Goal: Transaction & Acquisition: Book appointment/travel/reservation

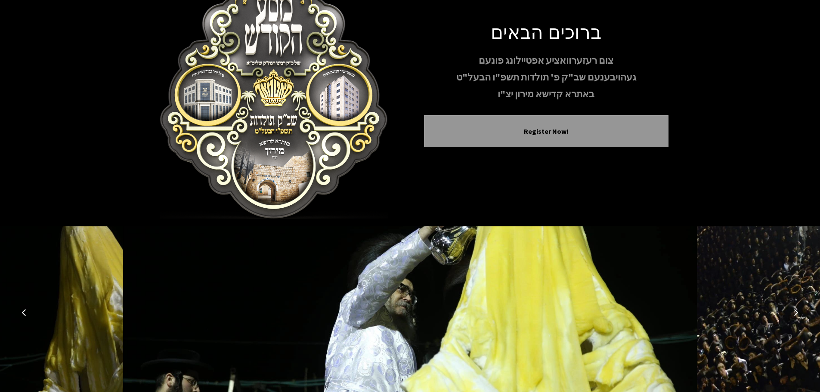
scroll to position [89, 0]
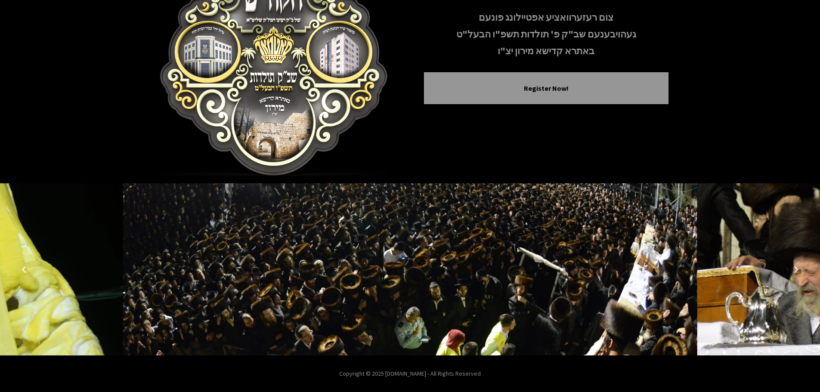
click at [480, 259] on img at bounding box center [410, 269] width 574 height 172
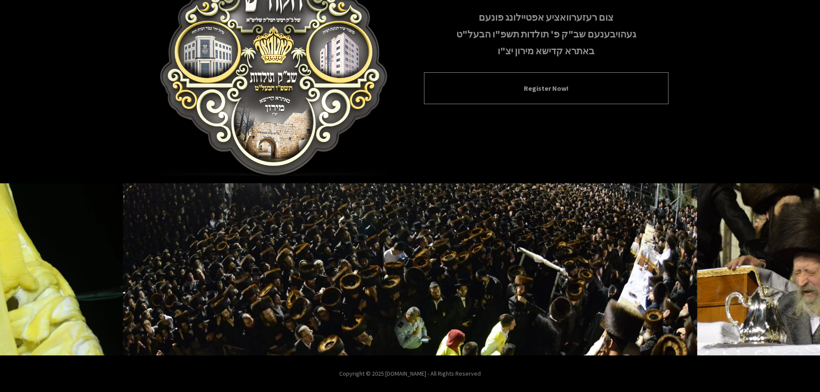
click at [521, 87] on button "Register Now!" at bounding box center [546, 88] width 223 height 10
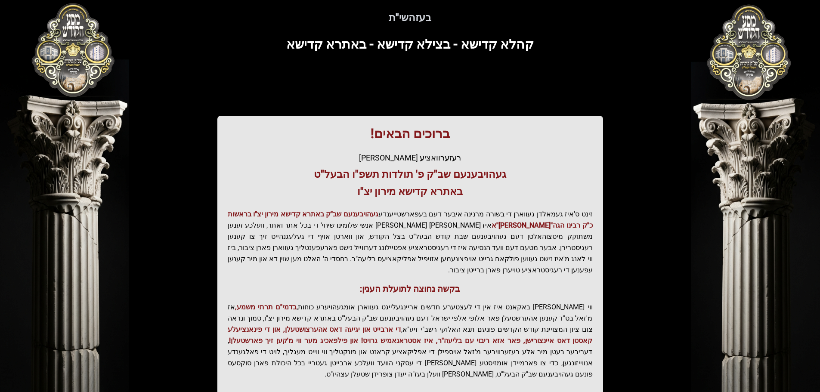
scroll to position [43, 0]
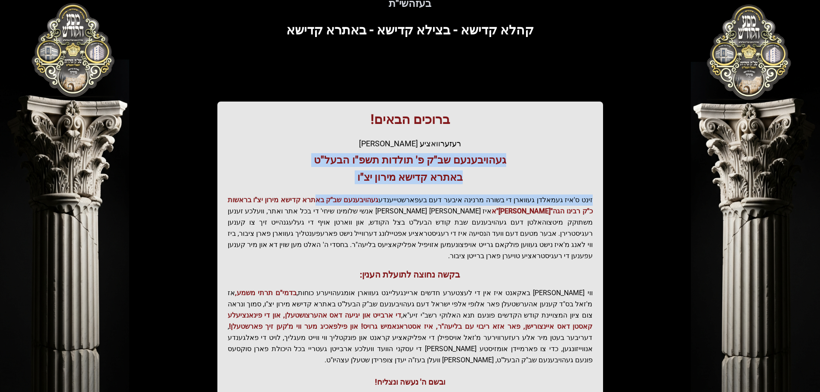
drag, startPoint x: 501, startPoint y: 154, endPoint x: 325, endPoint y: 190, distance: 180.6
click at [325, 190] on div "ברוכים הבאים! רעזערוואציע אפטיילונג פונעם געהויבענעם שב"ק פ' תולדות תשפ"ו הבעל"…" at bounding box center [410, 250] width 386 height 297
click at [401, 155] on h3 "געהויבענעם שב"ק פ' תולדות תשפ"ו הבעל"ט" at bounding box center [410, 160] width 365 height 14
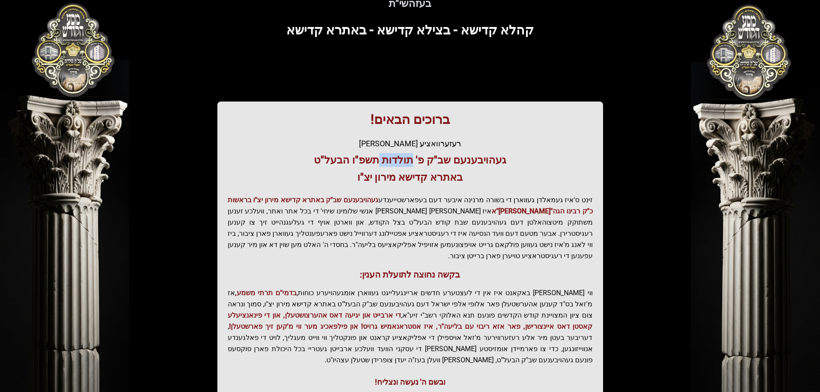
click at [401, 155] on h3 "געהויבענעם שב"ק פ' תולדות תשפ"ו הבעל"ט" at bounding box center [410, 160] width 365 height 14
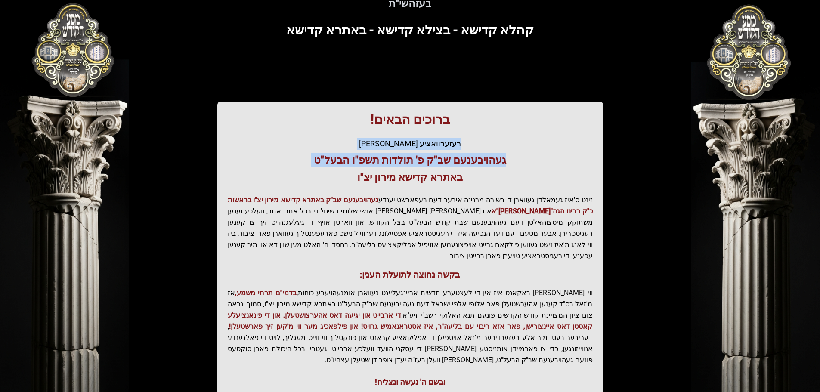
drag, startPoint x: 401, startPoint y: 155, endPoint x: 390, endPoint y: 133, distance: 25.0
click at [390, 133] on div "ברוכים הבאים! רעזערוואציע אפטיילונג פונעם געהויבענעם שב"ק פ' תולדות תשפ"ו הבעל"…" at bounding box center [410, 250] width 386 height 297
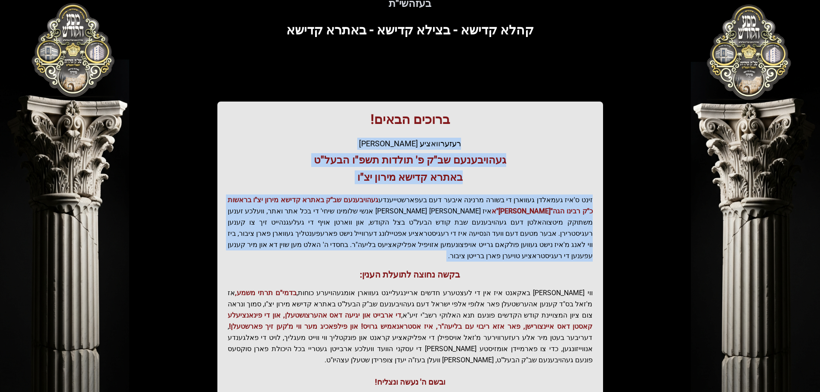
drag, startPoint x: 390, startPoint y: 133, endPoint x: 383, endPoint y: 205, distance: 72.1
click at [384, 205] on div "ברוכים הבאים! רעזערוואציע אפטיילונג פונעם געהויבענעם שב"ק פ' תולדות תשפ"ו הבעל"…" at bounding box center [410, 250] width 386 height 297
click at [383, 205] on p "זינט ס'איז געמאלדן געווארן די בשורה מרנינה איבער דעם בעפארשטייענדע געהויבענעם ש…" at bounding box center [410, 228] width 365 height 67
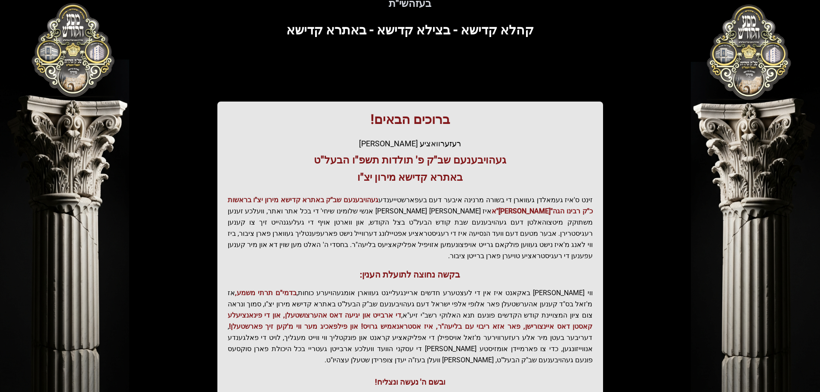
drag, startPoint x: 340, startPoint y: 213, endPoint x: 227, endPoint y: 241, distance: 116.0
click at [228, 241] on p "זינט ס'איז געמאלדן געווארן די בשורה מרנינה איבער דעם בעפארשטייענדע געהויבענעם ש…" at bounding box center [410, 228] width 365 height 67
click at [540, 210] on span "געהויבענעם שב"ק באתרא קדישא מירון יצ"ו בראשות כ"ק רבינו הגה"[PERSON_NAME]"א" at bounding box center [410, 205] width 365 height 19
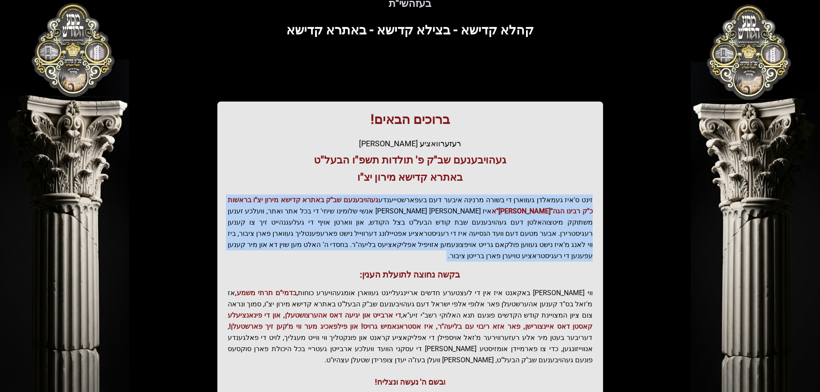
click at [540, 210] on span "געהויבענעם שב"ק באתרא קדישא מירון יצ"ו בראשות כ"ק רבינו הגה"[PERSON_NAME]"א" at bounding box center [410, 205] width 365 height 19
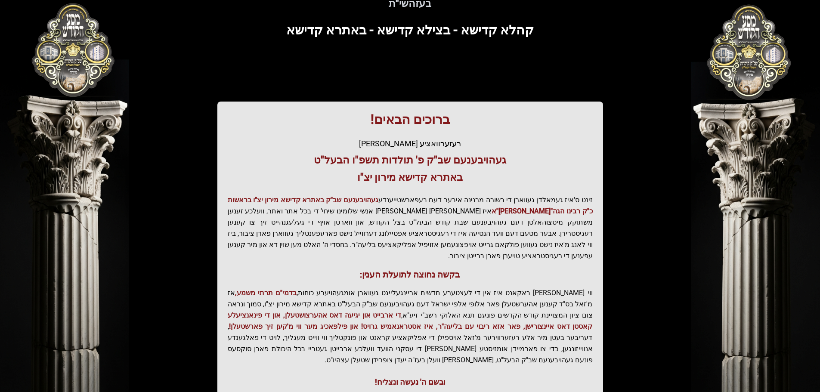
click at [526, 184] on h3 "באתרא קדישא מירון יצ"ו" at bounding box center [410, 177] width 365 height 14
click at [525, 184] on h3 "באתרא קדישא מירון יצ"ו" at bounding box center [410, 177] width 365 height 14
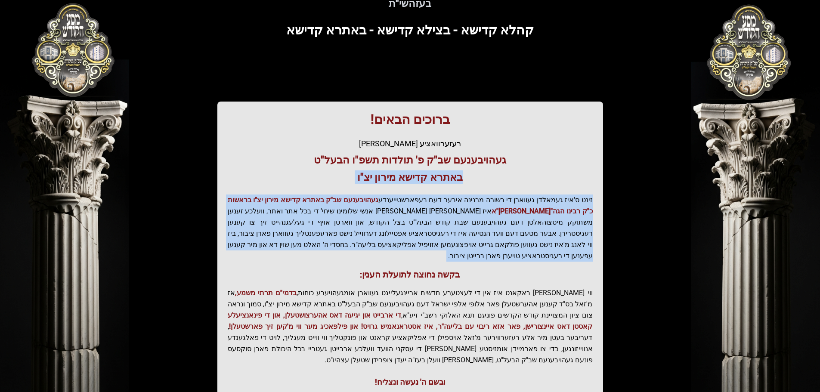
drag, startPoint x: 525, startPoint y: 184, endPoint x: 537, endPoint y: 216, distance: 34.1
click at [537, 216] on div "ברוכים הבאים! רעזערוואציע אפטיילונג פונעם געהויבענעם שב"ק פ' תולדות תשפ"ו הבעל"…" at bounding box center [410, 250] width 386 height 297
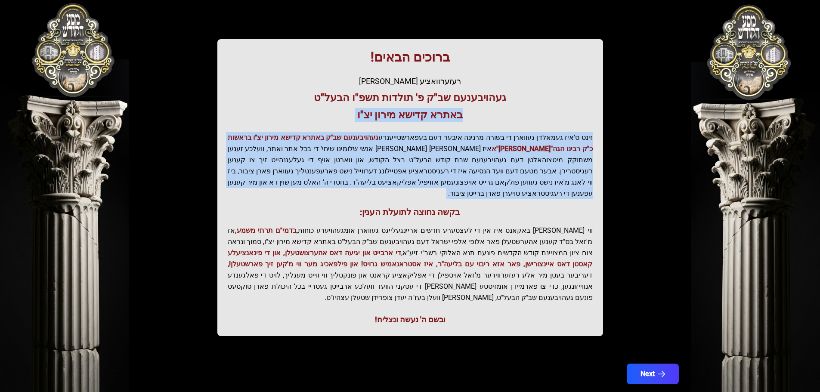
scroll to position [106, 0]
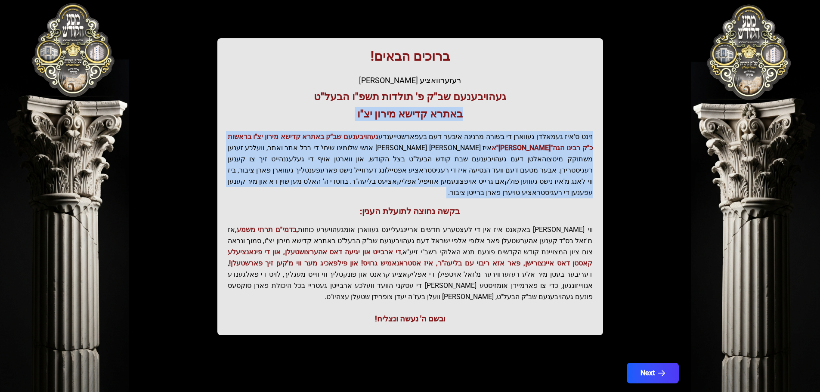
click at [506, 181] on p "זינט ס'איז געמאלדן געווארן די בשורה מרנינה איבער דעם בעפארשטייענדע געהויבענעם ש…" at bounding box center [410, 164] width 365 height 67
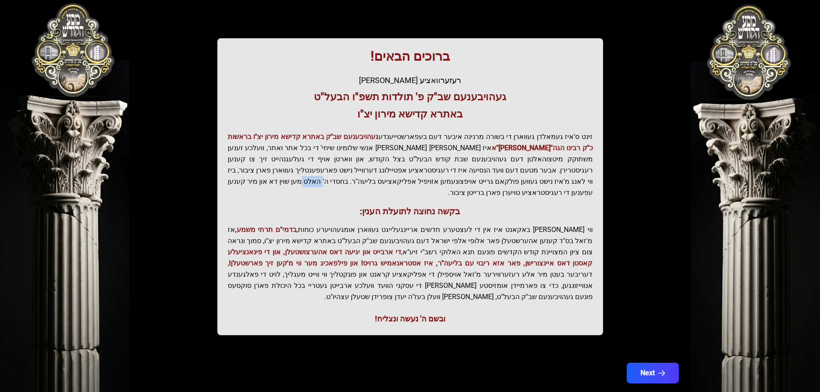
click at [506, 181] on p "זינט ס'איז געמאלדן געווארן די בשורה מרנינה איבער דעם בעפארשטייענדע געהויבענעם ש…" at bounding box center [410, 164] width 365 height 67
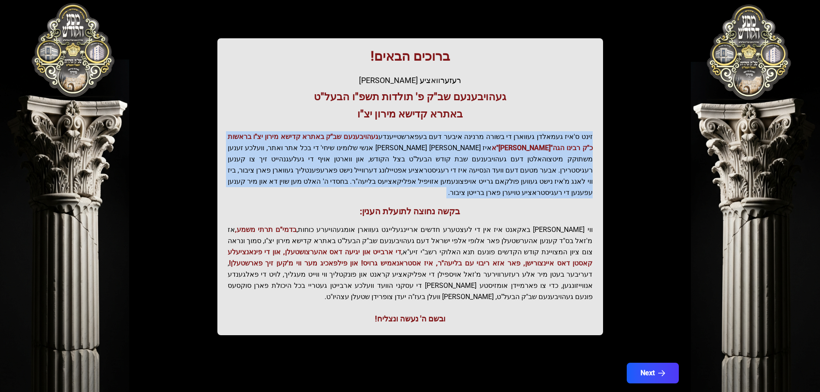
drag, startPoint x: 506, startPoint y: 181, endPoint x: 521, endPoint y: 155, distance: 30.6
click at [512, 170] on p "זינט ס'איז געמאלדן געווארן די בשורה מרנינה איבער דעם בעפארשטייענדע געהויבענעם ש…" at bounding box center [410, 164] width 365 height 67
click at [561, 134] on p "זינט ס'איז געמאלדן געווארן די בשורה מרנינה איבער דעם בעפארשטייענדע געהויבענעם ש…" at bounding box center [410, 164] width 365 height 67
drag, startPoint x: 561, startPoint y: 134, endPoint x: 349, endPoint y: 197, distance: 221.4
click at [349, 197] on div "ברוכים הבאים! רעזערוואציע אפטיילונג פונעם געהויבענעם שב"ק פ' תולדות תשפ"ו הבעל"…" at bounding box center [410, 186] width 386 height 297
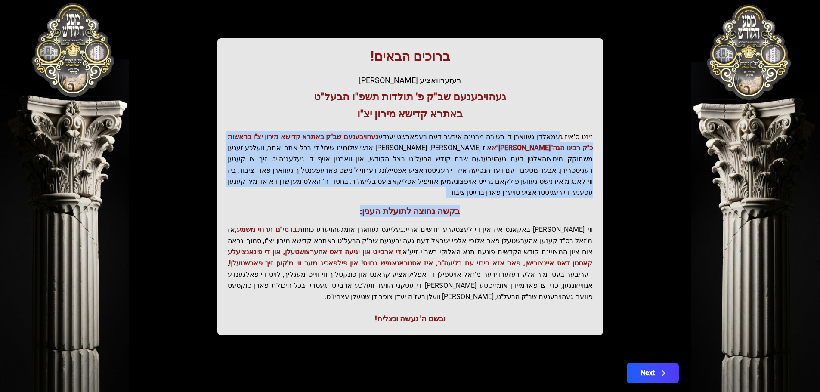
click at [387, 205] on h3 "בקשה נחוצה לתועלת הענין:" at bounding box center [410, 211] width 365 height 12
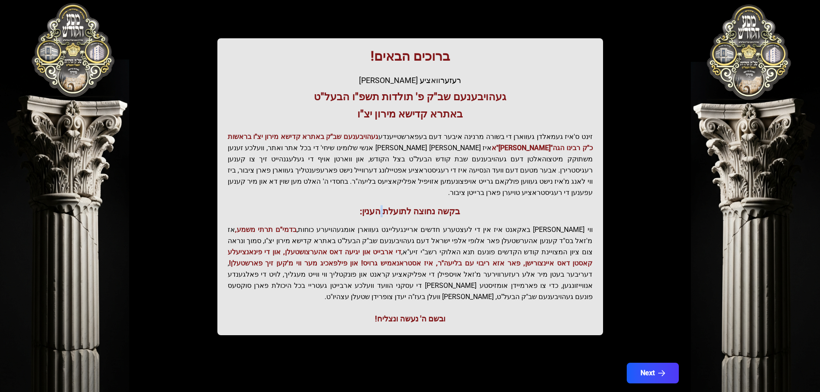
click at [387, 205] on h3 "בקשה נחוצה לתועלת הענין:" at bounding box center [410, 211] width 365 height 12
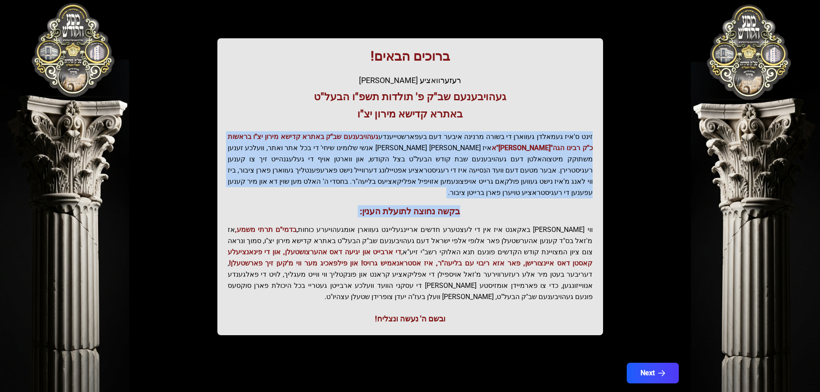
drag, startPoint x: 387, startPoint y: 195, endPoint x: 406, endPoint y: 157, distance: 42.7
click at [406, 157] on div "ברוכים הבאים! רעזערוואציע אפטיילונג פונעם געהויבענעם שב"ק פ' תולדות תשפ"ו הבעל"…" at bounding box center [410, 186] width 386 height 297
click at [406, 157] on p "זינט ס'איז געמאלדן געווארן די בשורה מרנינה איבער דעם בעפארשטייענדע געהויבענעם ש…" at bounding box center [410, 164] width 365 height 67
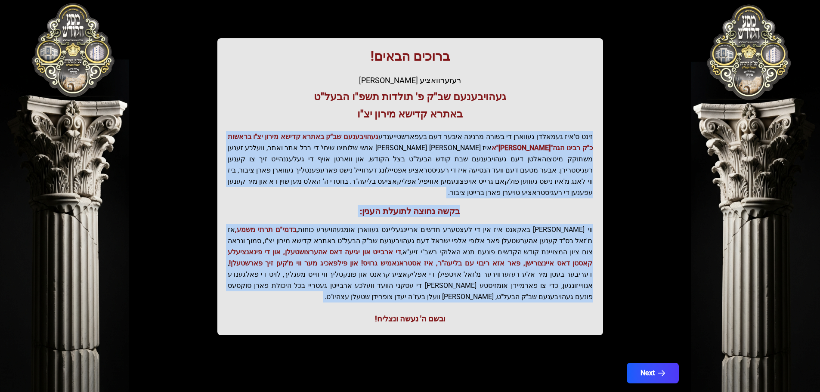
drag, startPoint x: 406, startPoint y: 157, endPoint x: 429, endPoint y: 221, distance: 68.1
click at [429, 221] on div "ברוכים הבאים! רעזערוואציע אפטיילונג פונעם געהויבענעם שב"ק פ' תולדות תשפ"ו הבעל"…" at bounding box center [410, 186] width 386 height 297
click at [428, 224] on p "ווי שוין ברייט באקאנט איז אין די לעצטערע חדשים אריינגעלייגט געווארן אומגעהויערע…" at bounding box center [410, 263] width 365 height 78
click at [427, 224] on p "ווי שוין ברייט באקאנט איז אין די לעצטערע חדשים אריינגעלייגט געווארן אומגעהויערע…" at bounding box center [410, 263] width 365 height 78
drag, startPoint x: 424, startPoint y: 209, endPoint x: 394, endPoint y: 183, distance: 40.0
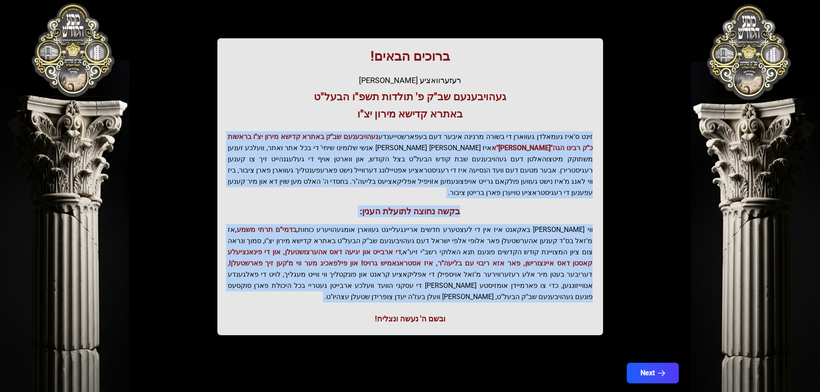
click at [394, 183] on p "זינט ס'איז געמאלדן געווארן די בשורה מרנינה איבער דעם בעפארשטייענדע געהויבענעם ש…" at bounding box center [410, 164] width 365 height 67
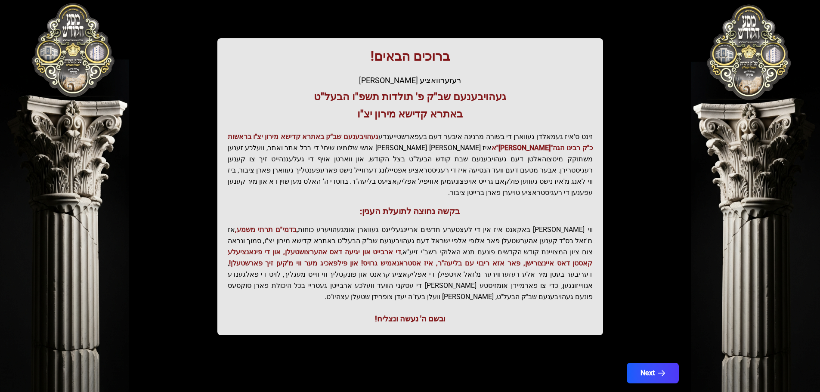
click at [492, 270] on p "ווי שוין ברייט באקאנט איז אין די לעצטערע חדשים אריינגעלייגט געווארן אומגעהויערע…" at bounding box center [410, 263] width 365 height 78
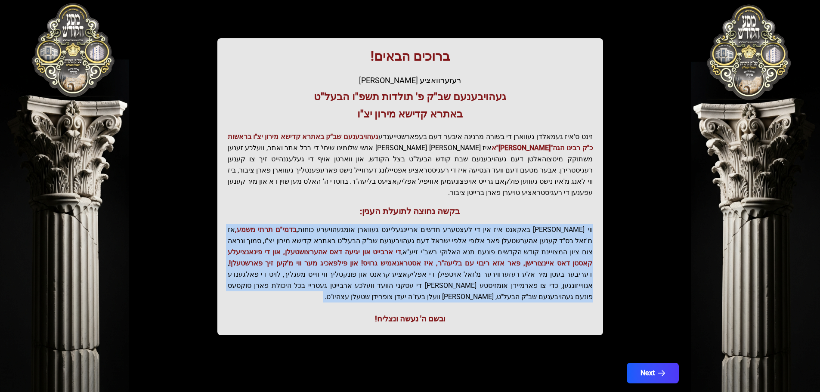
click at [492, 270] on p "ווי שוין ברייט באקאנט איז אין די לעצטערע חדשים אריינגעלייגט געווארן אומגעהויערע…" at bounding box center [410, 263] width 365 height 78
drag, startPoint x: 492, startPoint y: 270, endPoint x: 487, endPoint y: 246, distance: 24.6
click at [488, 248] on p "ווי שוין ברייט באקאנט איז אין די לעצטערע חדשים אריינגעלייגט געווארן אומגעהויערע…" at bounding box center [410, 263] width 365 height 78
click at [650, 362] on button "Next" at bounding box center [652, 373] width 55 height 22
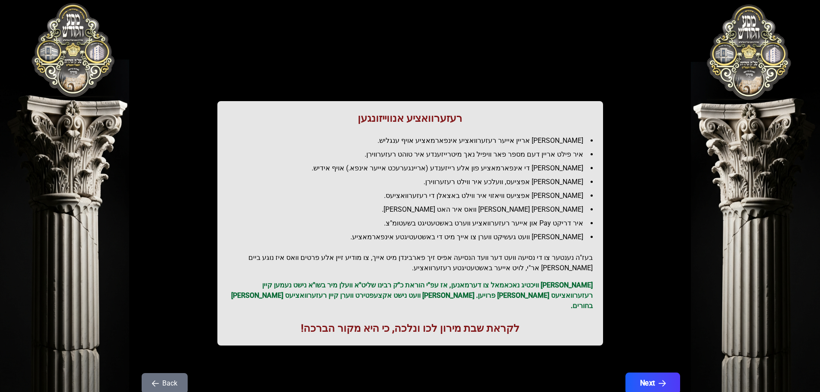
scroll to position [0, 0]
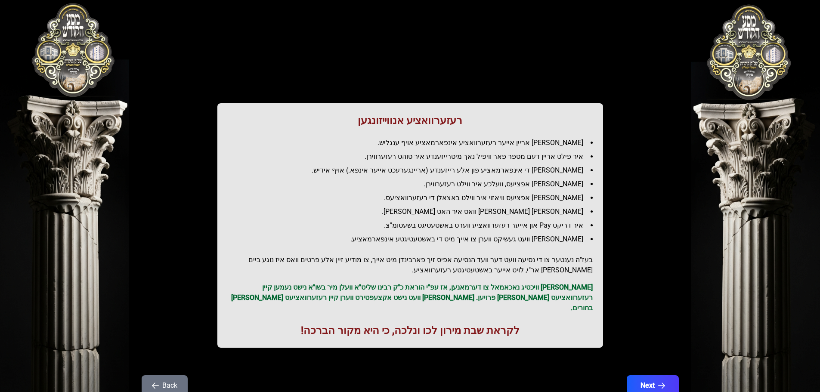
click at [544, 146] on li "[PERSON_NAME] אריין אייער רעזערוואציע אינפארמאציע אויף ענגליש." at bounding box center [414, 143] width 358 height 10
click at [438, 117] on h1 "רעזערוואציע אנווייזונגען" at bounding box center [410, 121] width 365 height 14
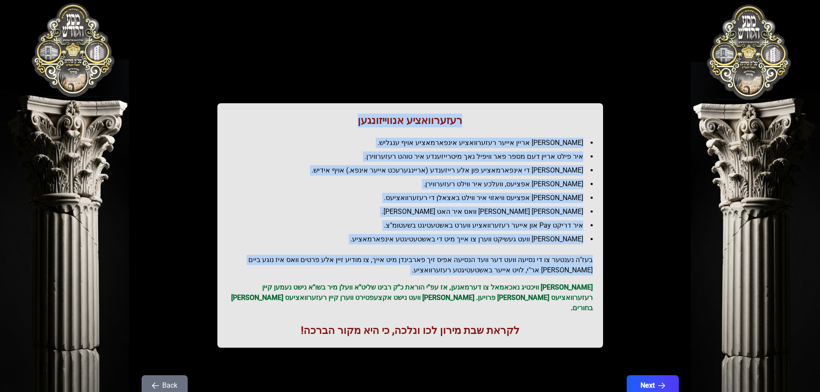
drag, startPoint x: 438, startPoint y: 117, endPoint x: 569, endPoint y: 273, distance: 203.4
click at [569, 273] on div "רעזערוואציע אנווייזונגען איר לייגט אריין אייער רעזערוואציע אינפארמאציע אויף ענג…" at bounding box center [410, 225] width 386 height 244
click at [503, 130] on div "רעזערוואציע אנווייזונגען איר לייגט אריין אייער רעזערוואציע אינפארמאציע אויף ענג…" at bounding box center [410, 225] width 386 height 244
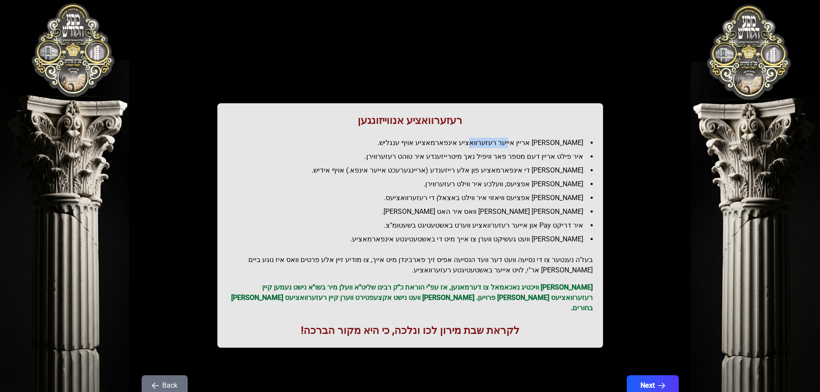
click at [503, 130] on div "רעזערוואציע אנווייזונגען איר לייגט אריין אייער רעזערוואציע אינפארמאציע אויף ענג…" at bounding box center [410, 225] width 386 height 244
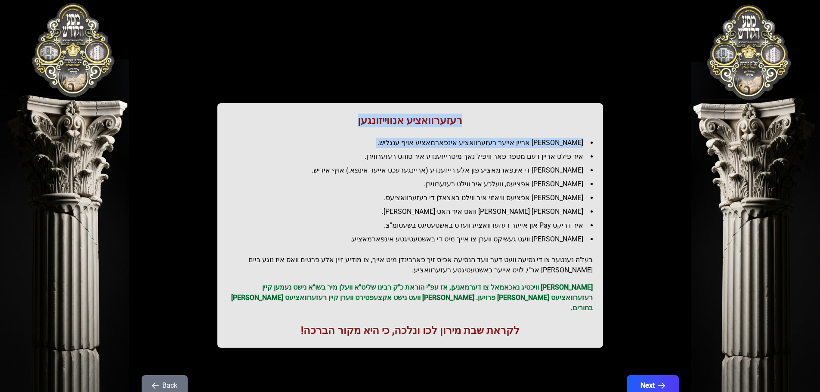
drag, startPoint x: 503, startPoint y: 130, endPoint x: 496, endPoint y: 118, distance: 13.3
click at [497, 118] on div "רעזערוואציע אנווייזונגען איר לייגט אריין אייער רעזערוואציע אינפארמאציע אויף ענג…" at bounding box center [410, 225] width 386 height 244
click at [495, 117] on h1 "רעזערוואציע אנווייזונגען" at bounding box center [410, 121] width 365 height 14
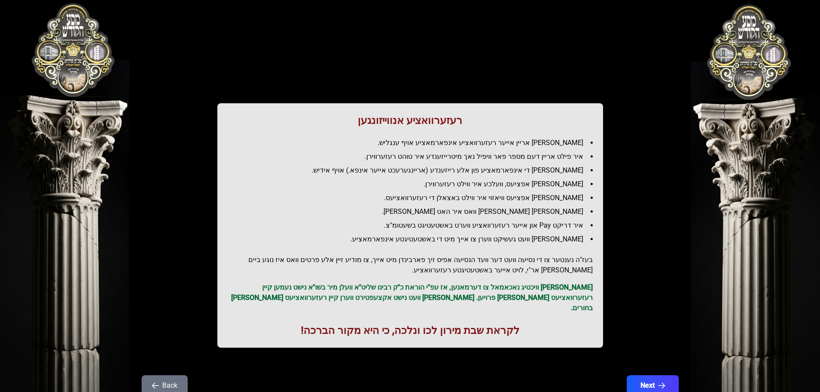
click at [495, 117] on h1 "רעזערוואציע אנווייזונגען" at bounding box center [410, 121] width 365 height 14
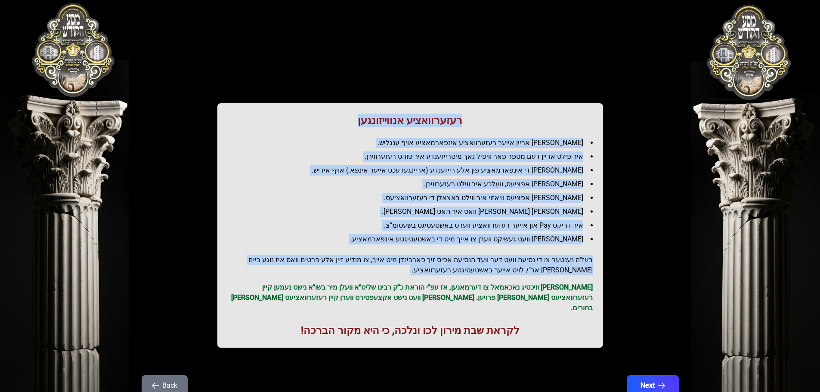
drag, startPoint x: 495, startPoint y: 117, endPoint x: 581, endPoint y: 247, distance: 155.4
click at [581, 247] on div "רעזערוואציע אנווייזונגען איר לייגט אריין אייער רעזערוואציע אינפארמאציע אויף ענג…" at bounding box center [410, 225] width 386 height 244
click at [487, 138] on li "[PERSON_NAME] אריין אייער רעזערוואציע אינפארמאציע אויף ענגליש." at bounding box center [414, 143] width 358 height 10
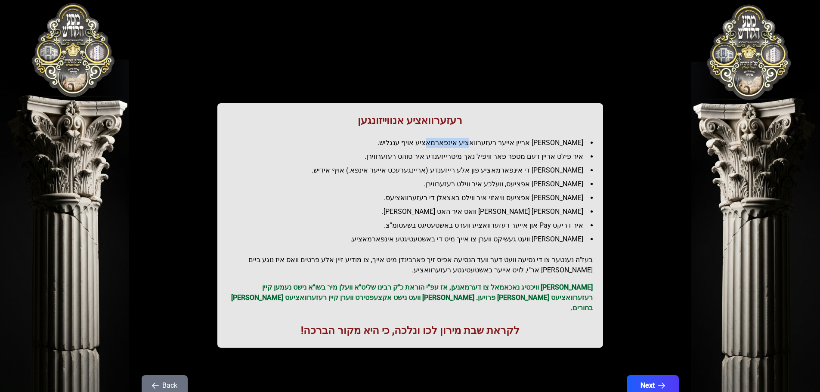
click at [487, 138] on li "[PERSON_NAME] אריין אייער רעזערוואציע אינפארמאציע אויף ענגליש." at bounding box center [414, 143] width 358 height 10
click at [487, 139] on li "[PERSON_NAME] אריין אייער רעזערוואציע אינפארמאציע אויף ענגליש." at bounding box center [414, 143] width 358 height 10
drag, startPoint x: 489, startPoint y: 150, endPoint x: 494, endPoint y: 167, distance: 16.9
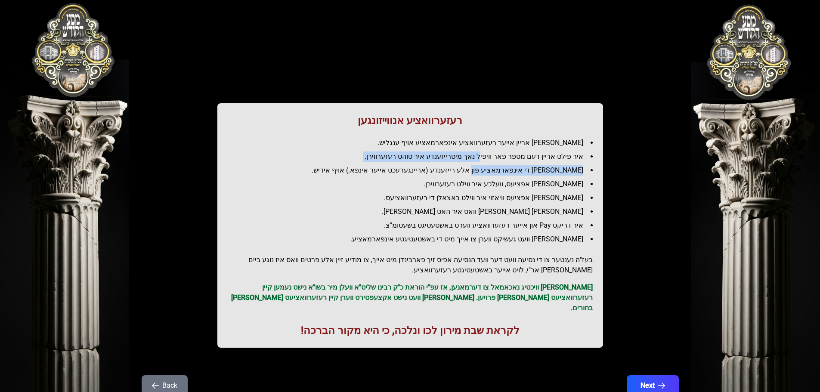
drag, startPoint x: 494, startPoint y: 167, endPoint x: 484, endPoint y: 150, distance: 19.1
click at [484, 150] on ul "[PERSON_NAME] אריין אייער רעזערוואציע אינפארמאציע אויף ענגליש. איר פילט אריין ד…" at bounding box center [410, 191] width 365 height 107
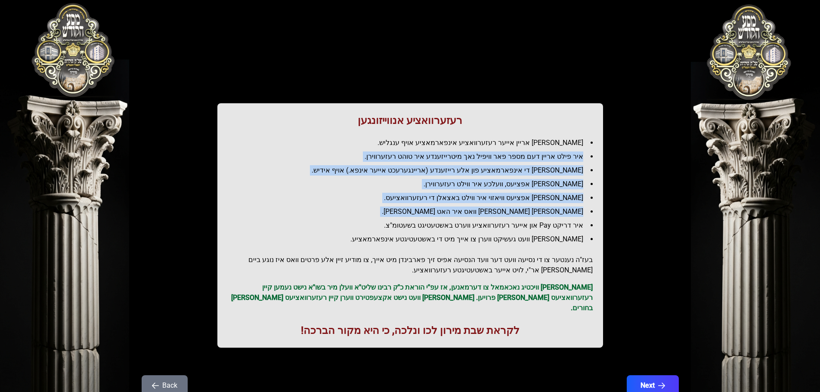
drag, startPoint x: 484, startPoint y: 150, endPoint x: 501, endPoint y: 211, distance: 63.5
click at [501, 211] on ul "[PERSON_NAME] אריין אייער רעזערוואציע אינפארמאציע אויף ענגליש. איר פילט אריין ד…" at bounding box center [410, 191] width 365 height 107
click at [501, 211] on li "[PERSON_NAME] [PERSON_NAME] וואס איר האט [PERSON_NAME]." at bounding box center [414, 212] width 358 height 10
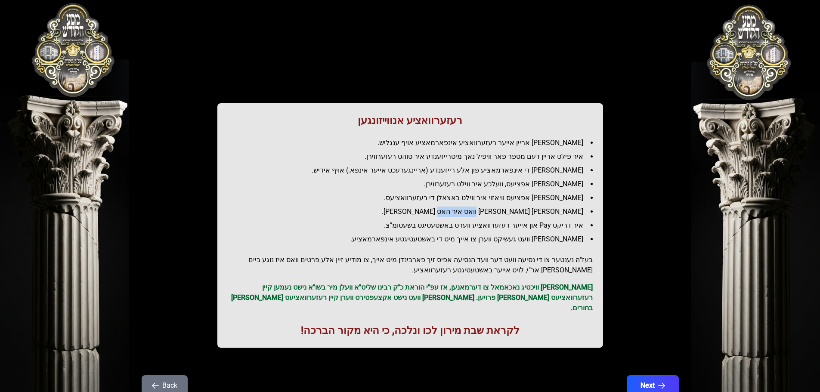
click at [501, 211] on li "[PERSON_NAME] [PERSON_NAME] וואס איר האט [PERSON_NAME]." at bounding box center [414, 212] width 358 height 10
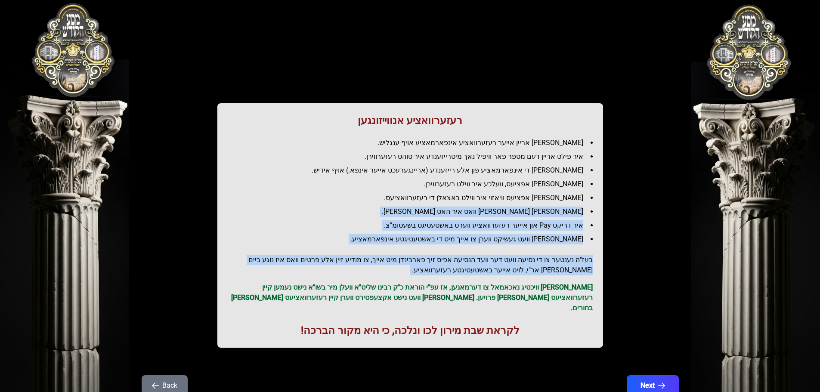
drag, startPoint x: 501, startPoint y: 211, endPoint x: 493, endPoint y: 245, distance: 34.5
click at [493, 245] on div "רעזערוואציע אנווייזונגען איר לייגט אריין אייער רעזערוואציע אינפארמאציע אויף ענג…" at bounding box center [410, 225] width 386 height 244
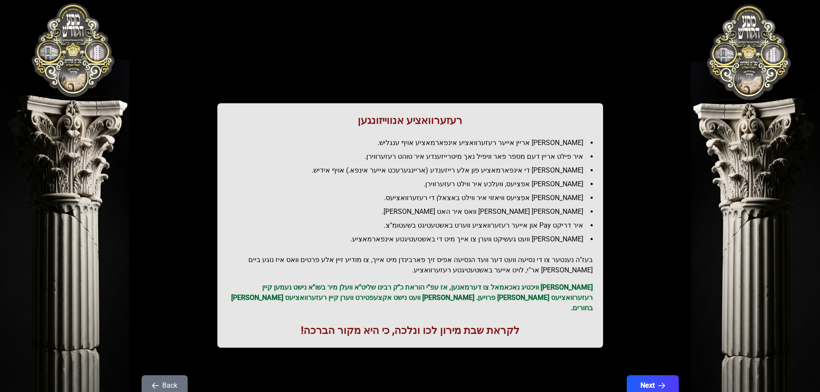
click at [488, 176] on ul "[PERSON_NAME] אריין אייער רעזערוואציע אינפארמאציע אויף ענגליש. איר פילט אריין ד…" at bounding box center [410, 191] width 365 height 107
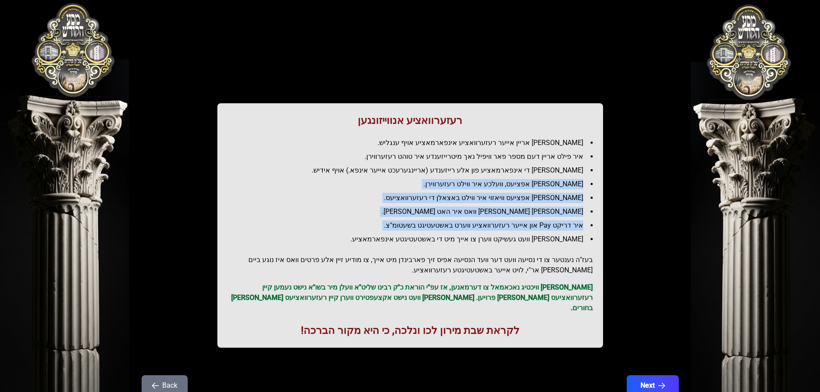
drag, startPoint x: 488, startPoint y: 180, endPoint x: 500, endPoint y: 227, distance: 48.3
click at [500, 227] on ul "[PERSON_NAME] אריין אייער רעזערוואציע אינפארמאציע אויף ענגליש. איר פילט אריין ד…" at bounding box center [410, 191] width 365 height 107
click at [481, 193] on li "[PERSON_NAME] אפציעס וויאזוי איר ווילט באצאלן די רעזערוואציעס." at bounding box center [414, 198] width 358 height 10
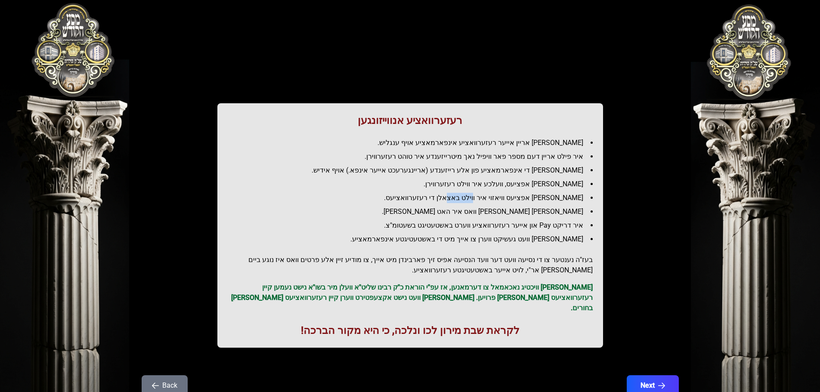
click at [481, 193] on li "[PERSON_NAME] אפציעס וויאזוי איר ווילט באצאלן די רעזערוואציעס." at bounding box center [414, 198] width 358 height 10
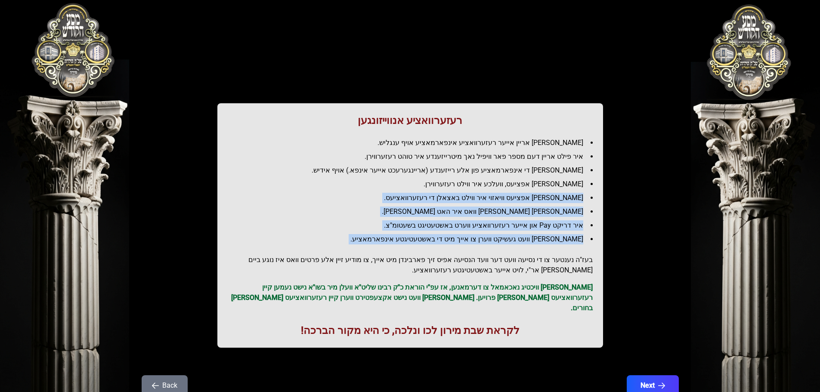
drag, startPoint x: 481, startPoint y: 193, endPoint x: 504, endPoint y: 236, distance: 49.3
click at [504, 236] on ul "[PERSON_NAME] אריין אייער רעזערוואציע אינפארמאציע אויף ענגליש. איר פילט אריין ד…" at bounding box center [410, 191] width 365 height 107
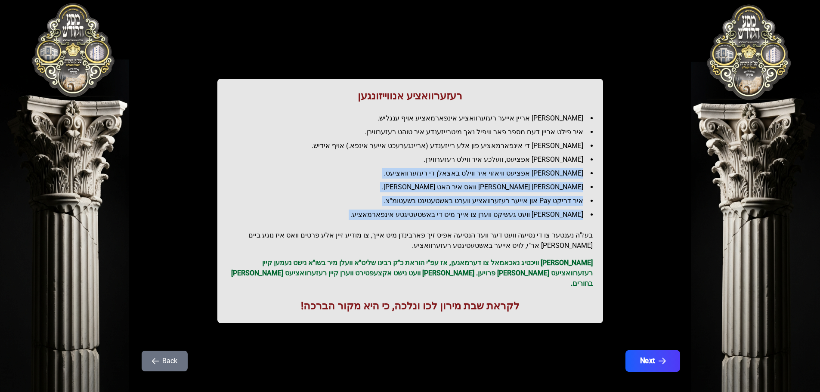
click at [661, 358] on icon "button" at bounding box center [661, 361] width 7 height 7
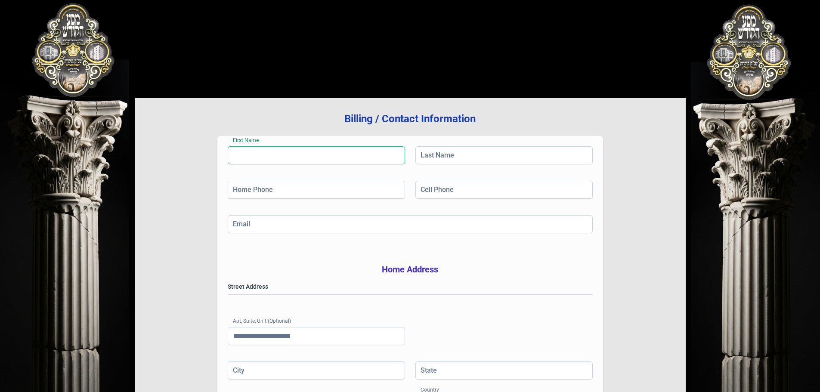
click at [284, 147] on input "First Name" at bounding box center [316, 155] width 177 height 18
type input "******"
click at [436, 160] on input "Last Name" at bounding box center [503, 155] width 177 height 18
type input "****"
click at [278, 191] on input "Home Phone" at bounding box center [316, 190] width 177 height 18
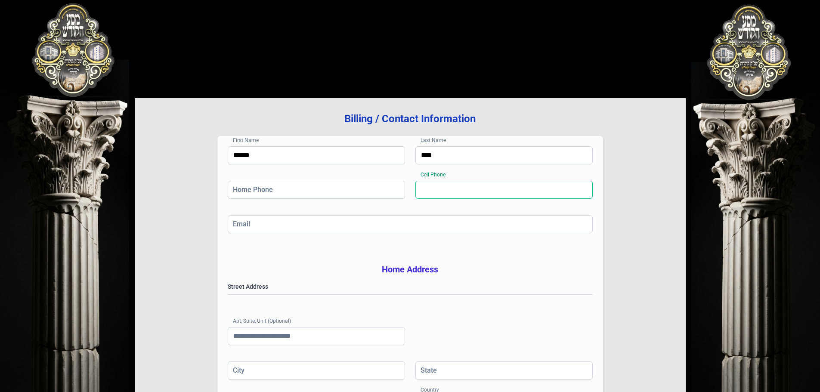
click at [460, 190] on input "Cell Phone" at bounding box center [503, 190] width 177 height 18
type input "**********"
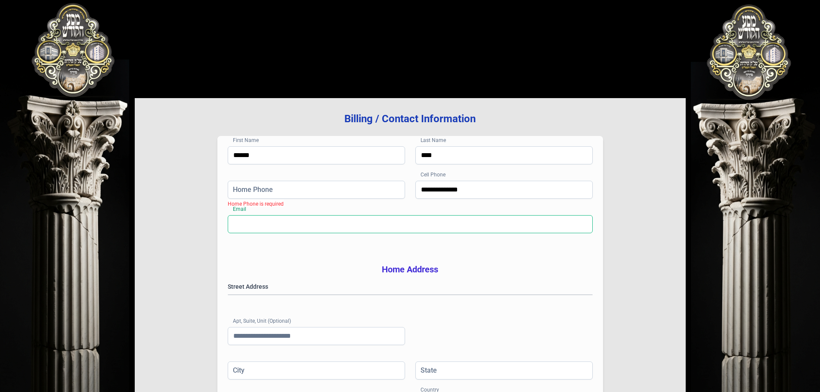
click at [482, 230] on input "Email" at bounding box center [410, 224] width 365 height 18
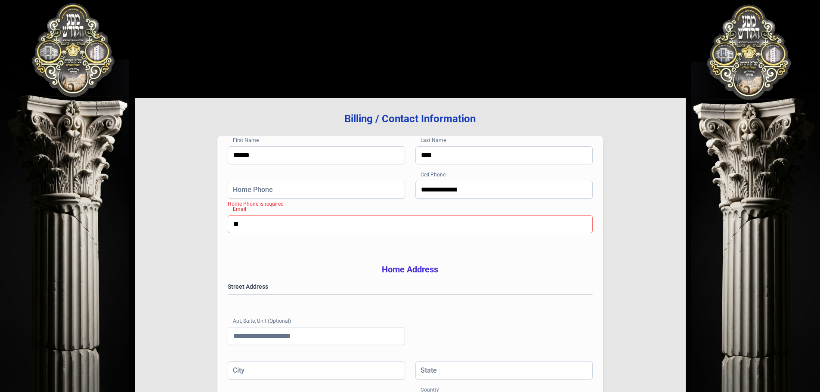
type input "**********"
click at [228, 295] on gmp-place-autocomplete at bounding box center [228, 295] width 0 height 0
type input "******"
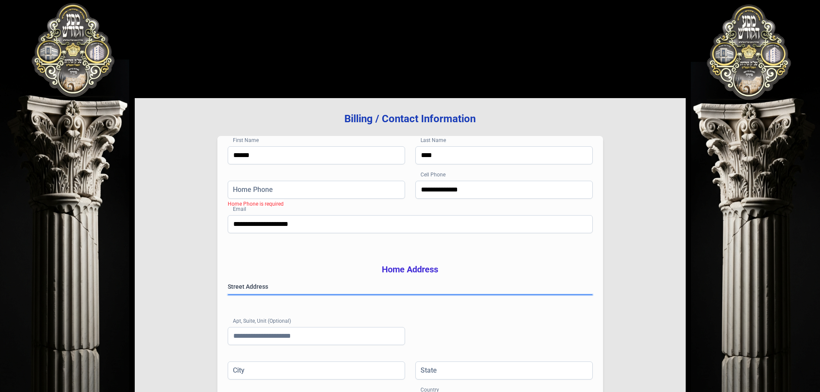
type input "**"
type input "*********"
click at [462, 192] on input "**********" at bounding box center [503, 190] width 177 height 18
click at [301, 189] on input "Home Phone" at bounding box center [316, 190] width 177 height 18
paste input "**********"
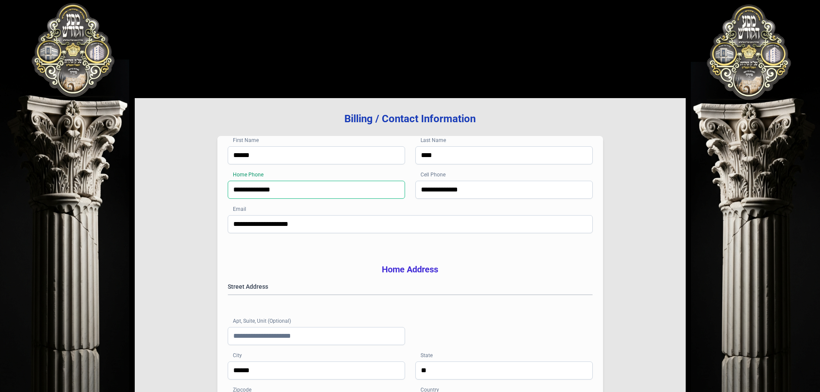
type input "**********"
click at [272, 210] on div "**********" at bounding box center [410, 198] width 365 height 34
click at [360, 158] on input "******" at bounding box center [316, 155] width 177 height 18
paste input "******"
click at [344, 156] on input "**********" at bounding box center [316, 155] width 177 height 18
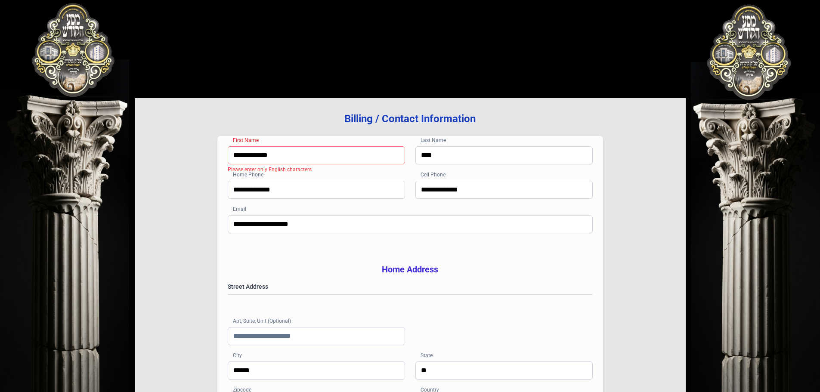
click at [344, 156] on input "**********" at bounding box center [316, 155] width 177 height 18
click at [260, 156] on input "**********" at bounding box center [316, 155] width 177 height 18
click at [262, 156] on input "**********" at bounding box center [316, 155] width 177 height 18
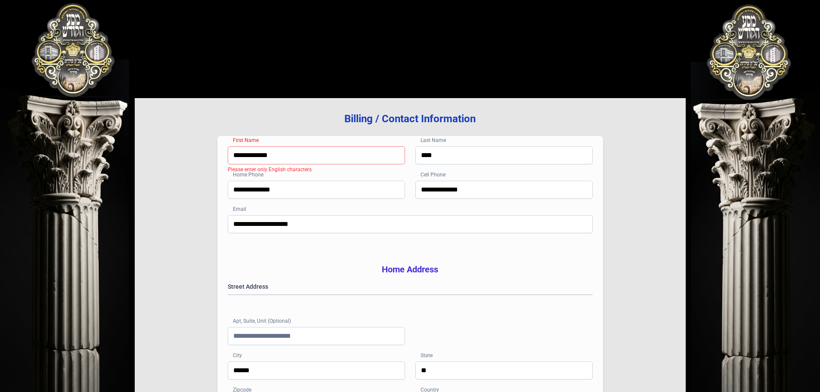
click at [262, 156] on input "**********" at bounding box center [316, 155] width 177 height 18
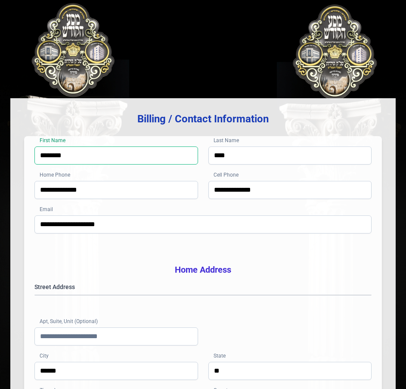
type input "******"
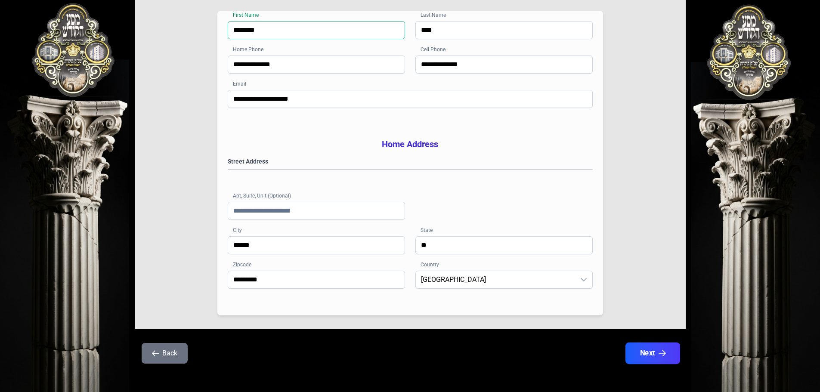
scroll to position [141, 0]
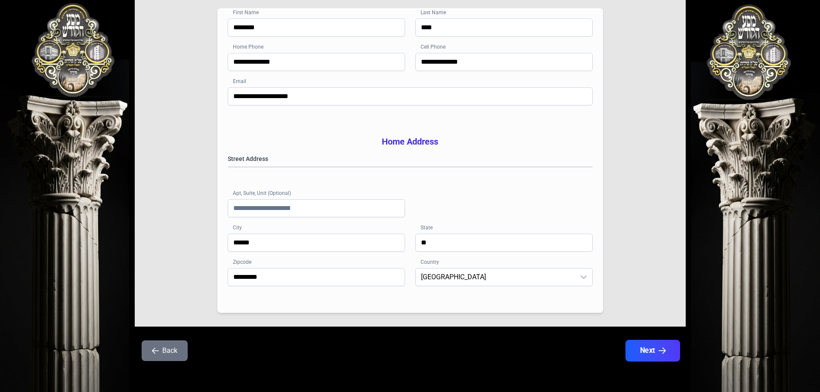
click at [646, 350] on button "Next" at bounding box center [652, 351] width 55 height 22
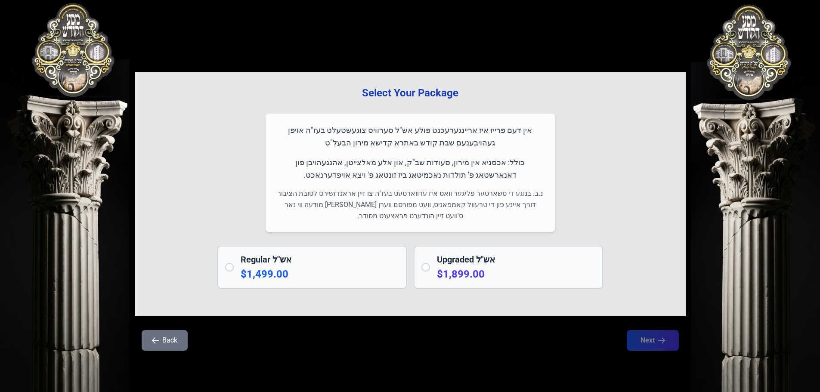
scroll to position [0, 0]
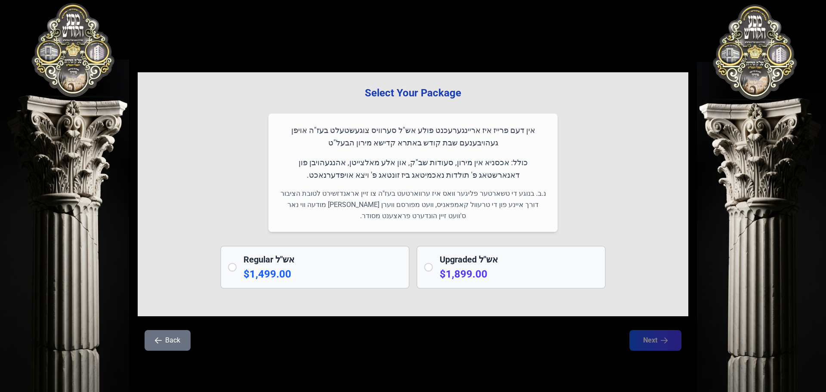
drag, startPoint x: 538, startPoint y: 133, endPoint x: 316, endPoint y: 139, distance: 222.2
click at [316, 139] on p "אין דעם פרייז איז אריינגערעכנט פולע אש"ל סערוויס צוגעשטעלט בעז"ה אויפן געהויבענ…" at bounding box center [413, 136] width 269 height 25
click at [446, 137] on p "אין דעם פרייז איז אריינגערעכנט פולע אש"ל סערוויס צוגעשטעלט בעז"ה אויפן געהויבענ…" at bounding box center [413, 136] width 269 height 25
drag, startPoint x: 446, startPoint y: 137, endPoint x: 437, endPoint y: 132, distance: 10.0
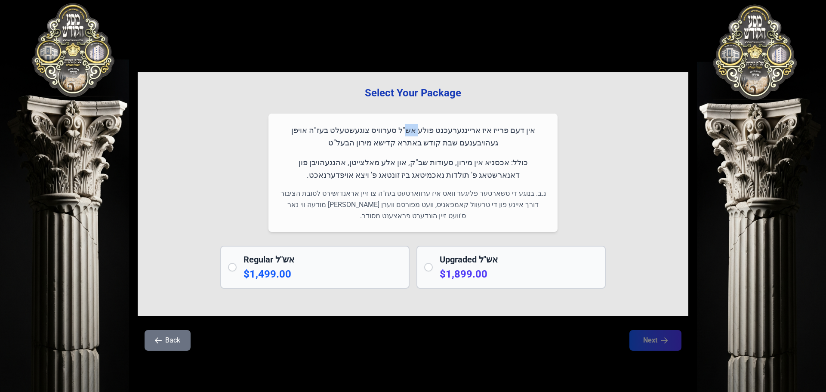
click at [437, 132] on p "אין דעם פרייז איז אריינגערעכנט פולע אש"ל סערוויס צוגעשטעלט בעז"ה אויפן געהויבענ…" at bounding box center [413, 136] width 269 height 25
drag, startPoint x: 492, startPoint y: 169, endPoint x: 317, endPoint y: 177, distance: 175.3
click at [317, 177] on p "כולל: אכסניא אין מירון, סעודות שב"ק, און אלע מאלצייטן, אהנגעהויבן פון דאנארשטאג…" at bounding box center [413, 168] width 269 height 25
drag, startPoint x: 540, startPoint y: 153, endPoint x: 305, endPoint y: 173, distance: 235.4
click at [305, 173] on div "אין דעם פרייז איז אריינגערעכנט פולע אש"ל סערוויס צוגעשטעלט בעז"ה אויפן געהויבענ…" at bounding box center [413, 173] width 289 height 118
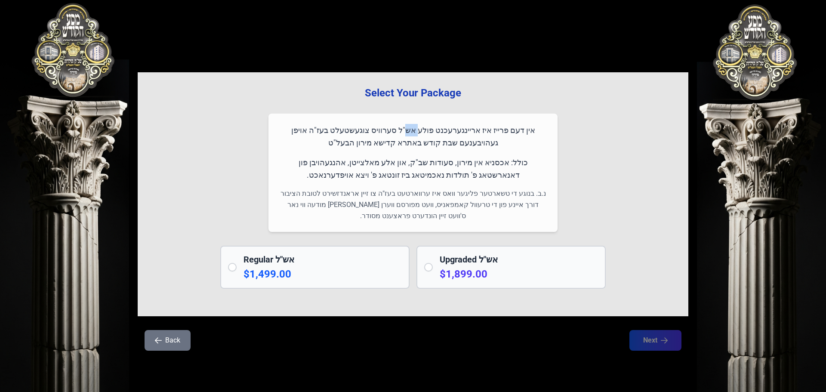
click at [432, 174] on p "כולל: אכסניא אין מירון, סעודות שב"ק, און אלע מאלצייטן, אהנגעהויבן פון דאנארשטאג…" at bounding box center [413, 168] width 269 height 25
click at [240, 268] on div "Regular אש"ל $1,499.00" at bounding box center [314, 267] width 189 height 43
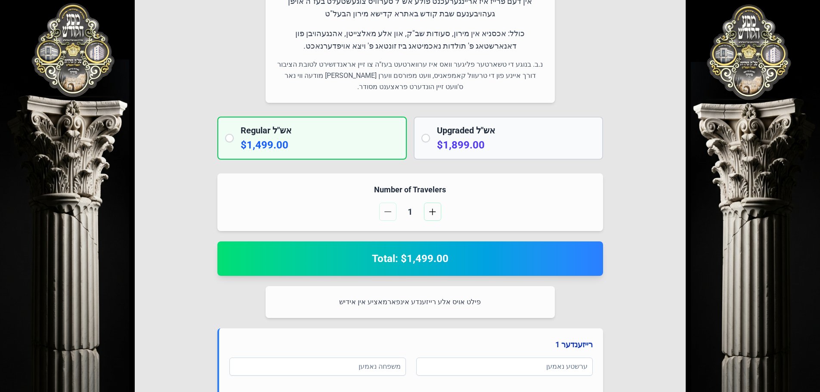
scroll to position [172, 0]
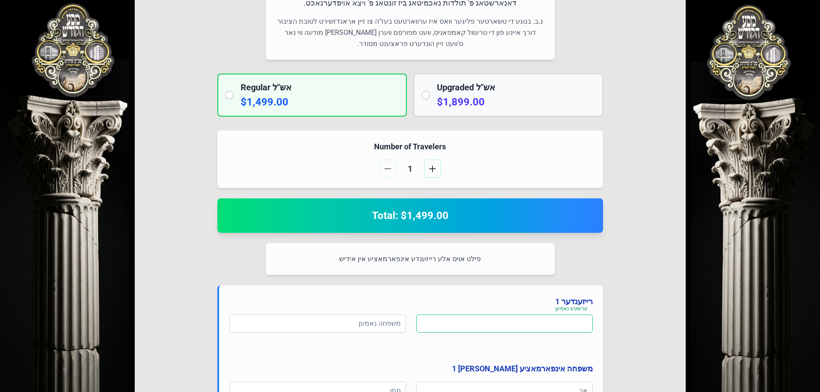
click at [558, 321] on input at bounding box center [504, 324] width 176 height 18
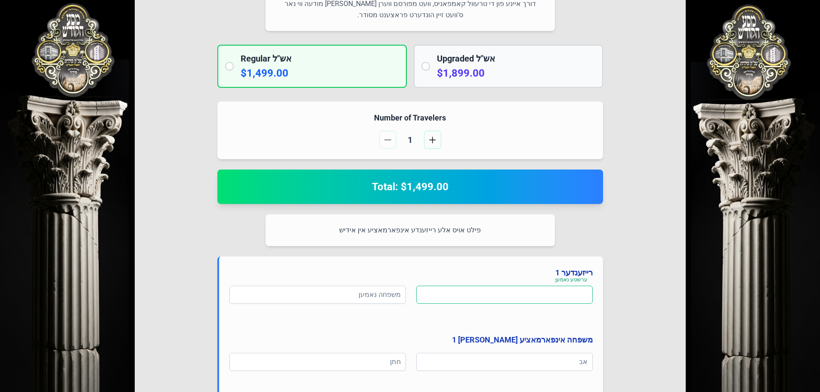
scroll to position [215, 0]
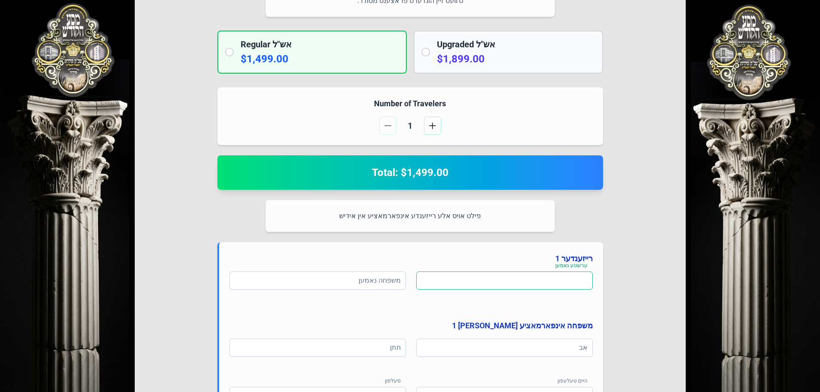
drag, startPoint x: 536, startPoint y: 274, endPoint x: 465, endPoint y: 244, distance: 77.3
click at [535, 274] on input at bounding box center [504, 281] width 176 height 18
click at [445, 226] on div "פילט אויס אלע רייזענדע אינפארמאציע אין אידיש" at bounding box center [410, 216] width 289 height 32
click at [493, 270] on div "**********" at bounding box center [410, 343] width 386 height 203
drag, startPoint x: 510, startPoint y: 279, endPoint x: 507, endPoint y: 288, distance: 9.5
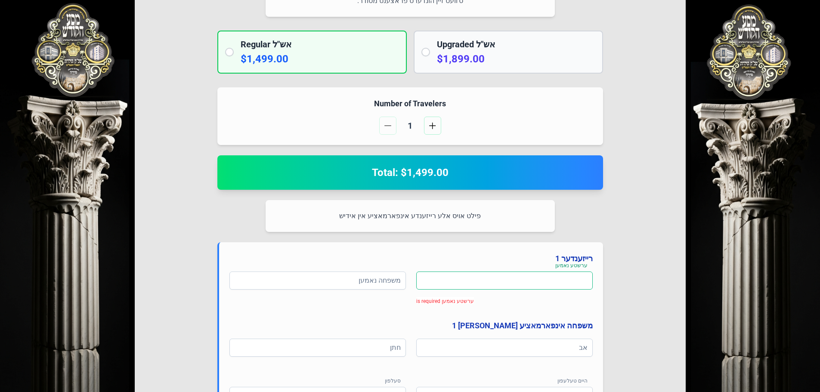
click at [510, 279] on input at bounding box center [504, 281] width 176 height 18
paste input "****"
type input "****"
click at [321, 280] on input at bounding box center [317, 281] width 176 height 18
paste input "****"
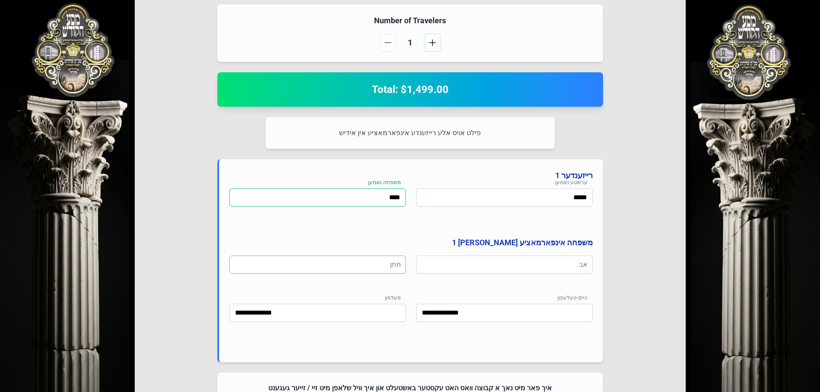
scroll to position [301, 0]
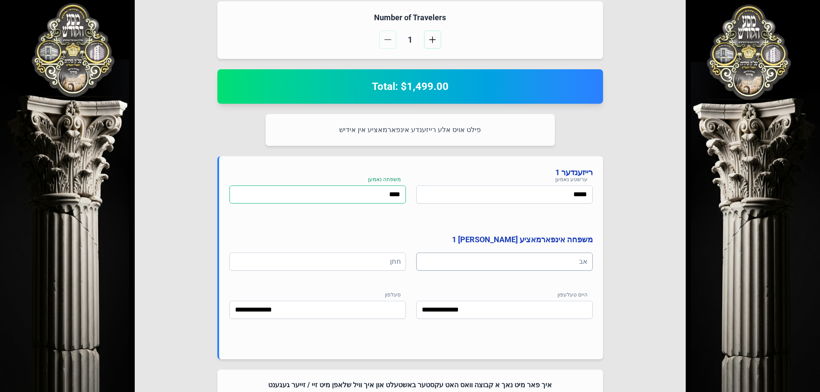
type input "****"
click at [515, 263] on input at bounding box center [504, 262] width 176 height 18
click at [498, 269] on input at bounding box center [504, 262] width 176 height 18
paste input "**********"
type input "**********"
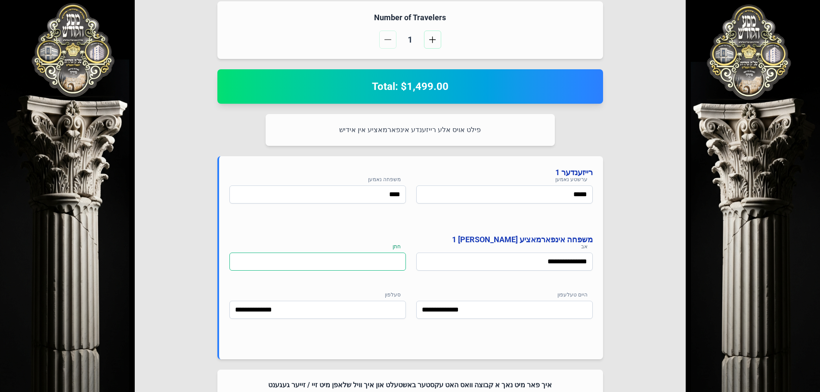
click at [374, 265] on input at bounding box center [317, 262] width 176 height 18
paste input "**********"
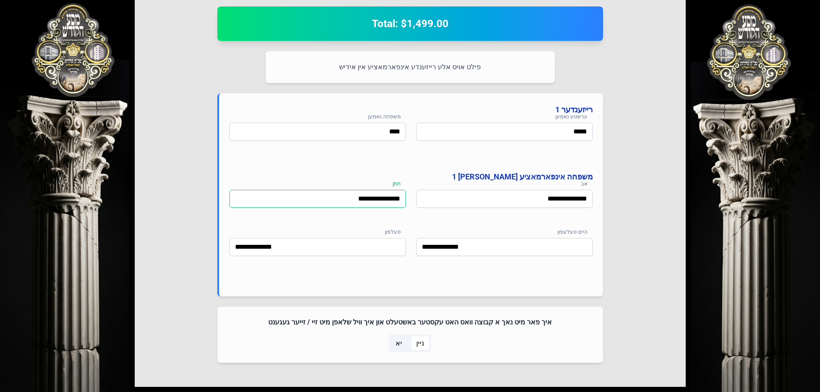
scroll to position [424, 0]
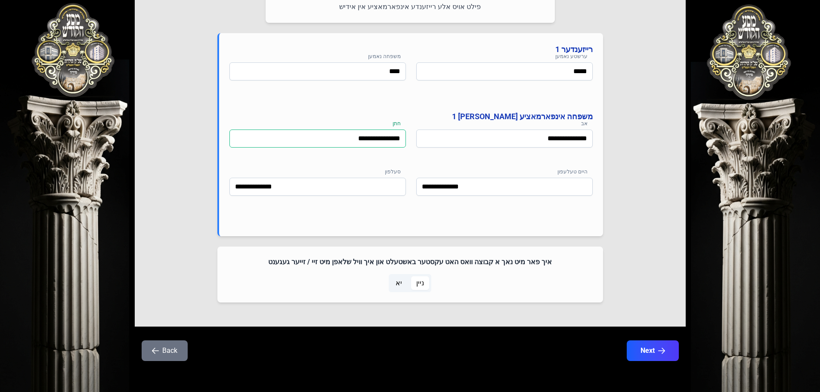
type input "**********"
drag, startPoint x: 348, startPoint y: 263, endPoint x: 548, endPoint y: 264, distance: 199.7
click at [544, 264] on h4 "איך פאר מיט נאך א קבוצה וואס האט עקסטער באשטעלט און איך וויל שלאפן מיט זיי / זי…" at bounding box center [410, 262] width 365 height 10
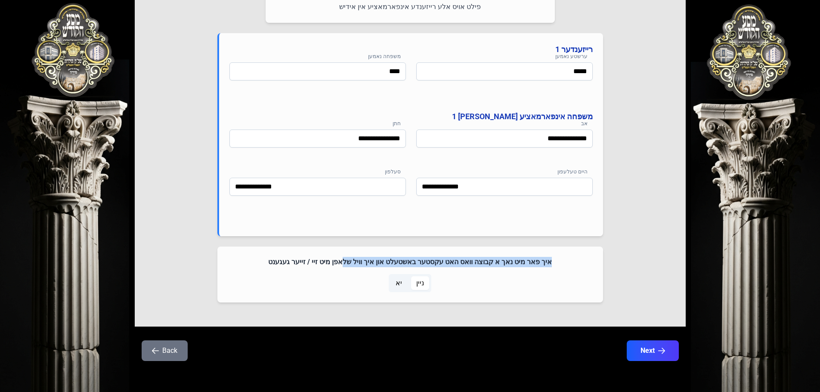
click at [552, 263] on h4 "איך פאר מיט נאך א קבוצה וואס האט עקסטער באשטעלט און איך וויל שלאפן מיט זיי / זי…" at bounding box center [410, 262] width 365 height 10
drag, startPoint x: 552, startPoint y: 263, endPoint x: 472, endPoint y: 262, distance: 80.1
click at [472, 262] on h4 "איך פאר מיט נאך א קבוצה וואס האט עקסטער באשטעלט און איך וויל שלאפן מיט זיי / זי…" at bounding box center [410, 262] width 365 height 10
click at [431, 263] on h4 "איך פאר מיט נאך א קבוצה וואס האט עקסטער באשטעלט און איך וויל שלאפן מיט זיי / זי…" at bounding box center [410, 262] width 365 height 10
click at [424, 284] on span "ניין" at bounding box center [420, 283] width 18 height 14
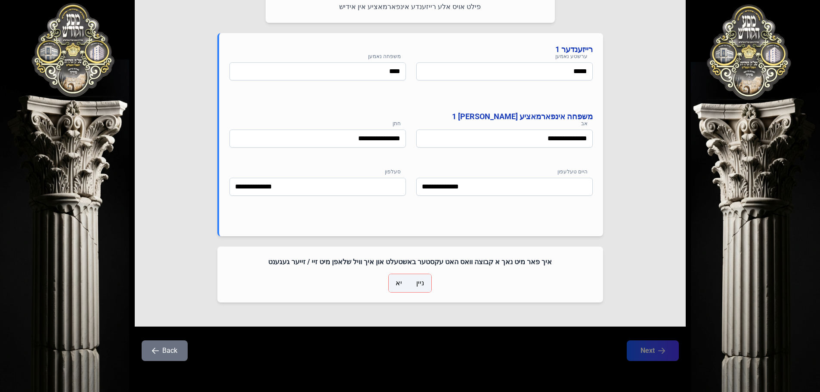
click at [453, 290] on div "ניין יא" at bounding box center [410, 283] width 365 height 18
drag, startPoint x: 437, startPoint y: 298, endPoint x: 396, endPoint y: 282, distance: 43.6
click at [396, 282] on span "יא" at bounding box center [399, 283] width 6 height 10
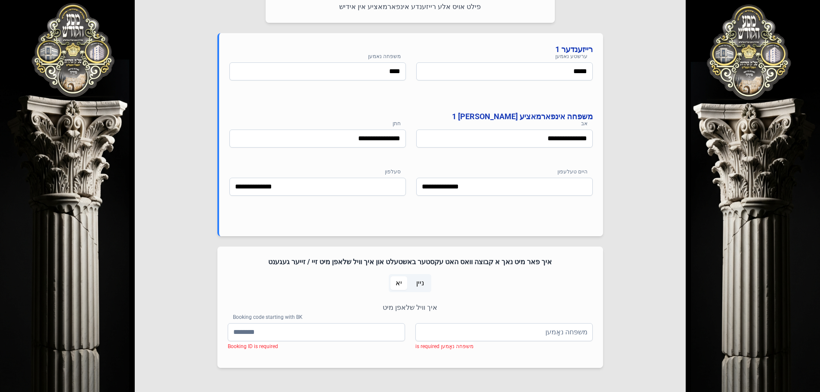
click at [415, 281] on span "ניין" at bounding box center [420, 283] width 18 height 14
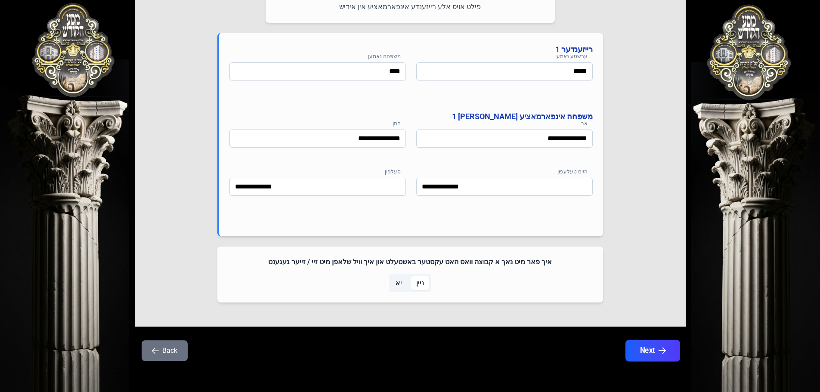
click at [657, 351] on button "Next" at bounding box center [652, 351] width 55 height 22
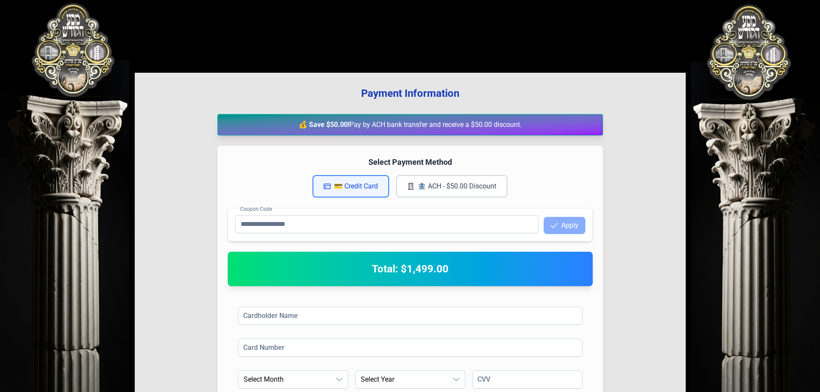
scroll to position [0, 0]
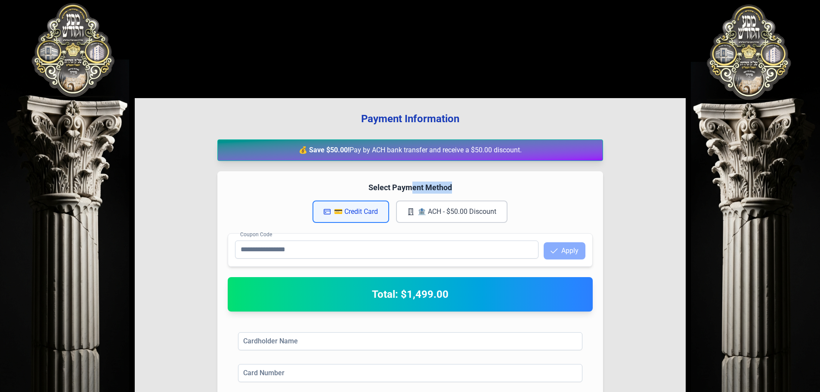
drag, startPoint x: 409, startPoint y: 187, endPoint x: 464, endPoint y: 188, distance: 55.5
click at [464, 188] on h4 "Select Payment Method" at bounding box center [410, 188] width 365 height 12
click at [465, 188] on h4 "Select Payment Method" at bounding box center [410, 188] width 365 height 12
drag, startPoint x: 465, startPoint y: 188, endPoint x: 352, endPoint y: 184, distance: 112.4
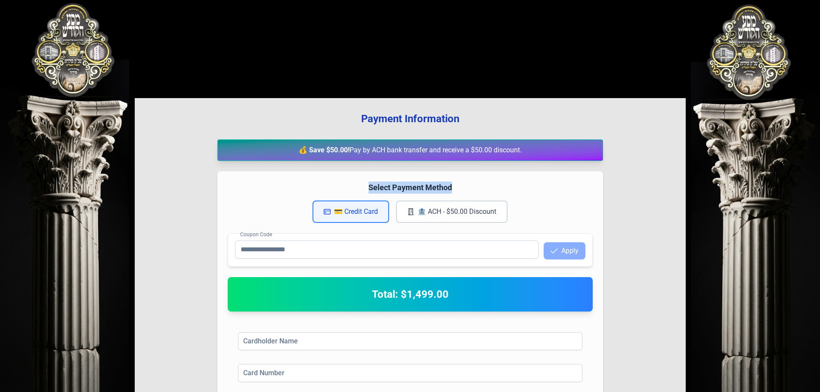
click at [352, 184] on h4 "Select Payment Method" at bounding box center [410, 188] width 365 height 12
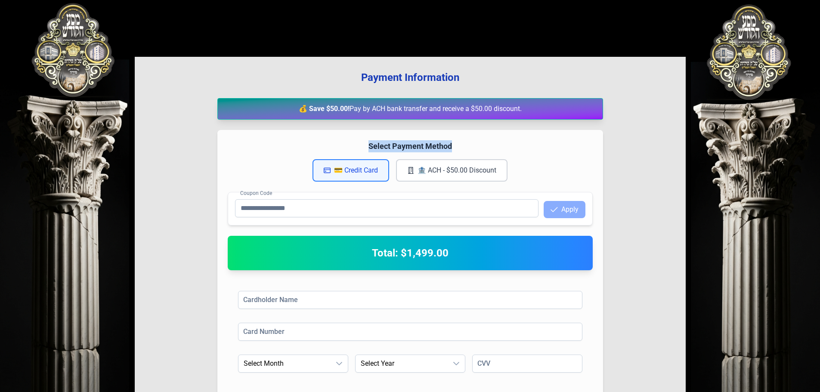
scroll to position [86, 0]
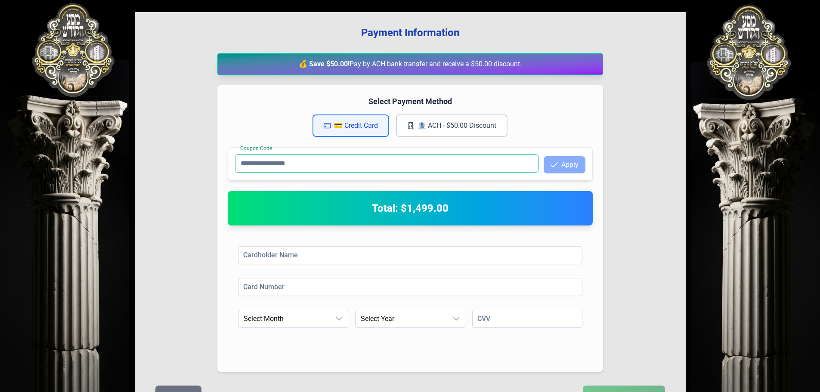
click at [284, 164] on input "Coupon Code" at bounding box center [386, 164] width 303 height 18
click at [336, 165] on input "*********" at bounding box center [386, 164] width 303 height 18
click at [556, 167] on icon "button" at bounding box center [553, 164] width 7 height 7
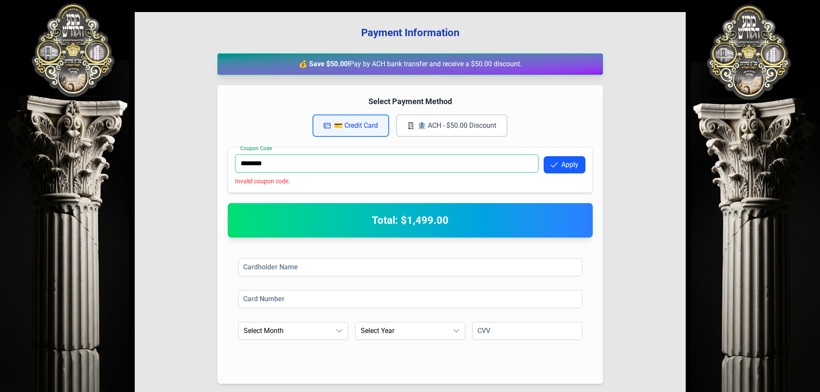
drag, startPoint x: 341, startPoint y: 169, endPoint x: 132, endPoint y: 175, distance: 209.7
click at [132, 175] on div "בעזהשי"ת 0 1 2 3 4 5 6 Payment Information 💰 Save $50.00! Pay by ACH bank trans…" at bounding box center [410, 188] width 820 height 549
click at [299, 167] on input "********" at bounding box center [386, 164] width 303 height 18
click at [563, 164] on button "Apply" at bounding box center [565, 164] width 42 height 17
drag, startPoint x: 304, startPoint y: 167, endPoint x: 213, endPoint y: 167, distance: 90.8
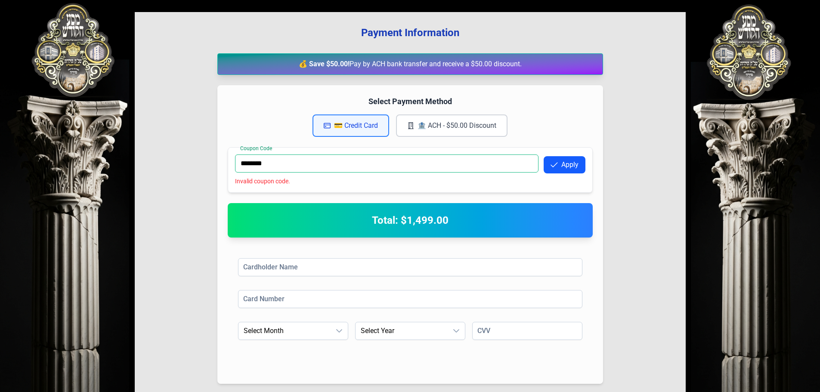
click at [213, 167] on div "Payment Information 💰 Save $50.00! Pay by ACH bank transfer and receive a $50.0…" at bounding box center [410, 227] width 551 height 430
click at [571, 164] on button "Apply" at bounding box center [565, 164] width 42 height 17
drag, startPoint x: 390, startPoint y: 171, endPoint x: 195, endPoint y: 167, distance: 195.0
click at [195, 167] on div "Payment Information 💰 Save $50.00! Pay by ACH bank transfer and receive a $50.0…" at bounding box center [410, 227] width 551 height 430
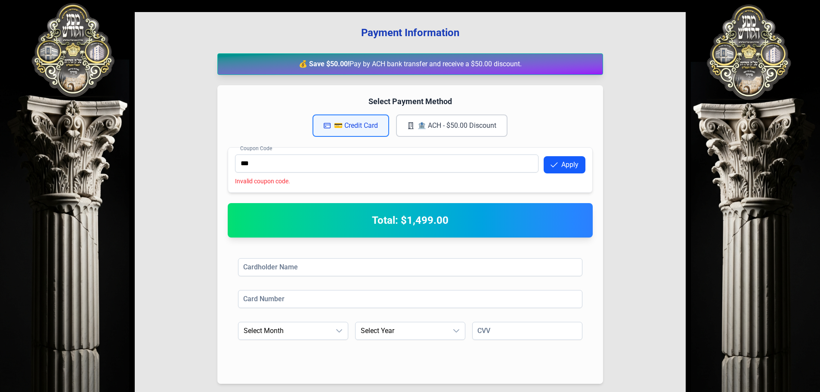
click at [563, 167] on button "Apply" at bounding box center [565, 164] width 42 height 17
click at [299, 150] on div "Coupon Code *** Apply Invalid coupon code." at bounding box center [410, 170] width 365 height 46
drag, startPoint x: 277, startPoint y: 167, endPoint x: 193, endPoint y: 169, distance: 84.0
click at [193, 169] on div "Payment Information 💰 Save $50.00! Pay by ACH bank transfer and receive a $50.0…" at bounding box center [410, 227] width 551 height 430
paste input "******"
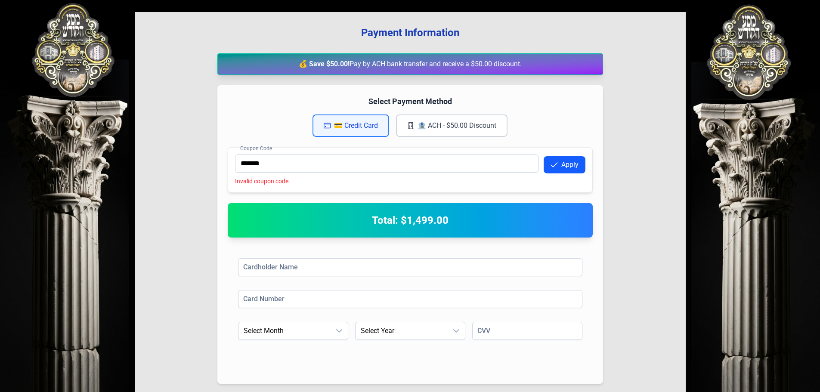
click at [567, 162] on button "Apply" at bounding box center [565, 164] width 42 height 17
click at [290, 158] on input "*******" at bounding box center [386, 164] width 303 height 18
click at [556, 166] on icon "button" at bounding box center [553, 164] width 7 height 7
click at [329, 167] on input "******" at bounding box center [386, 164] width 303 height 18
click at [557, 164] on icon "button" at bounding box center [553, 164] width 7 height 7
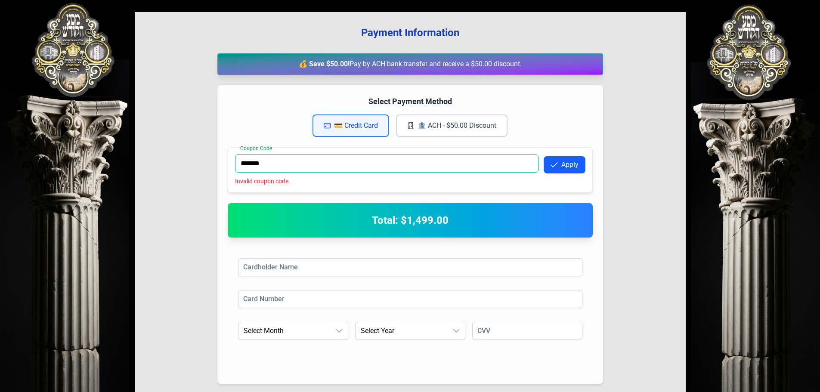
click at [318, 162] on input "*******" at bounding box center [386, 164] width 303 height 18
type input "********"
click at [569, 164] on button "Apply" at bounding box center [565, 164] width 42 height 17
drag, startPoint x: 423, startPoint y: 160, endPoint x: 156, endPoint y: 141, distance: 267.5
click at [156, 141] on div "Payment Information 💰 Save $50.00! Pay by ACH bank transfer and receive a $50.0…" at bounding box center [410, 227] width 551 height 430
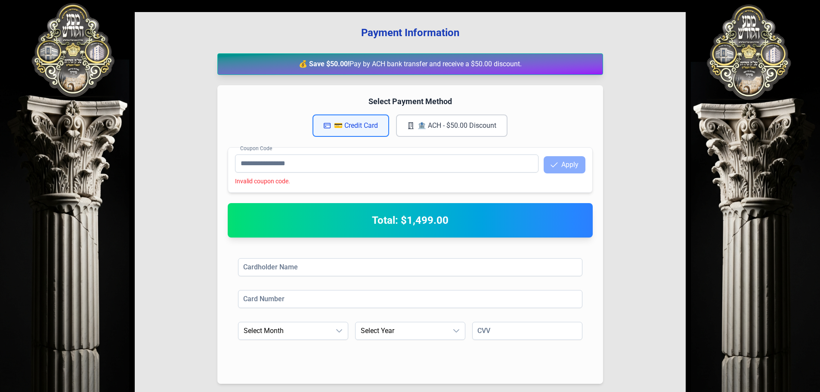
click at [667, 250] on div "Payment Information 💰 Save $50.00! Pay by ACH bank transfer and receive a $50.0…" at bounding box center [410, 227] width 551 height 430
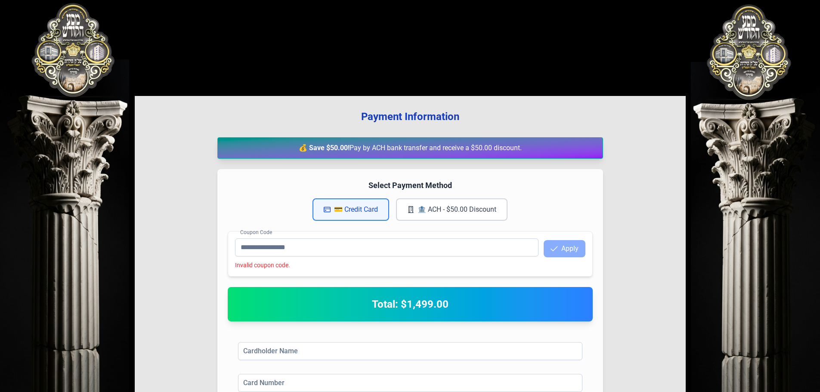
scroll to position [0, 0]
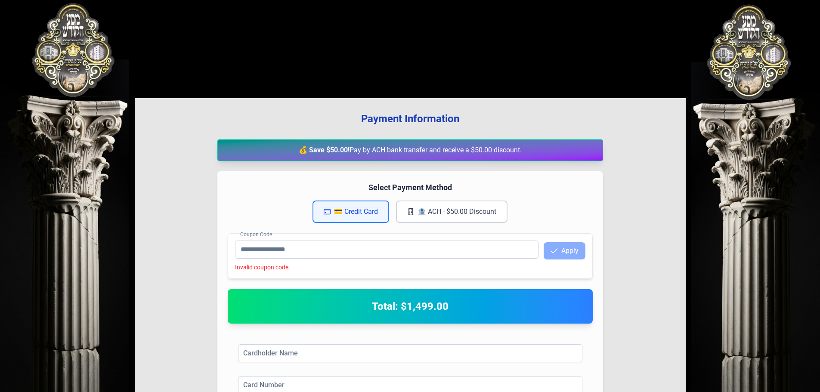
click at [472, 210] on button "🏦 ACH - $50.00 Discount" at bounding box center [451, 212] width 111 height 22
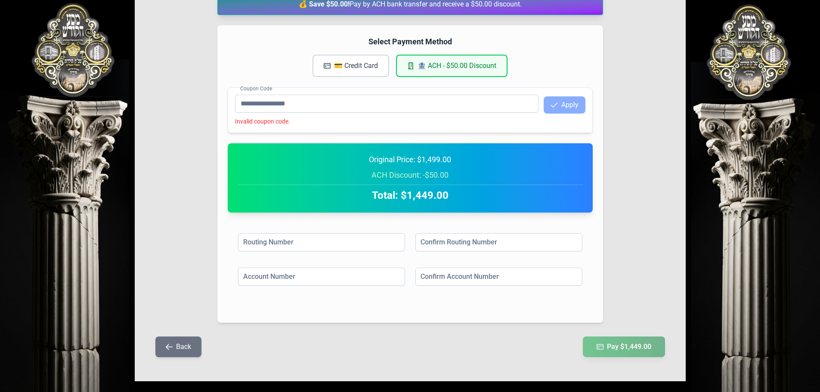
scroll to position [156, 0]
